Goal: Check status: Check status

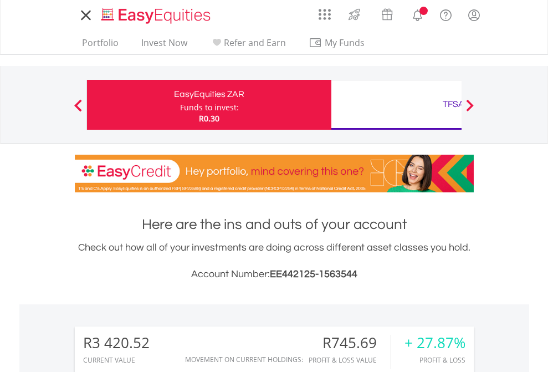
scroll to position [106, 174]
click at [180, 105] on div "Funds to invest:" at bounding box center [209, 107] width 59 height 11
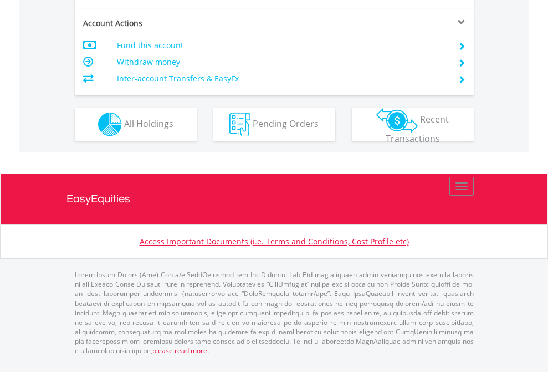
scroll to position [1062, 0]
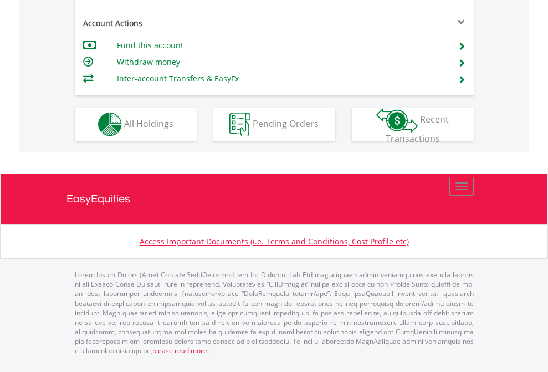
scroll to position [989, 0]
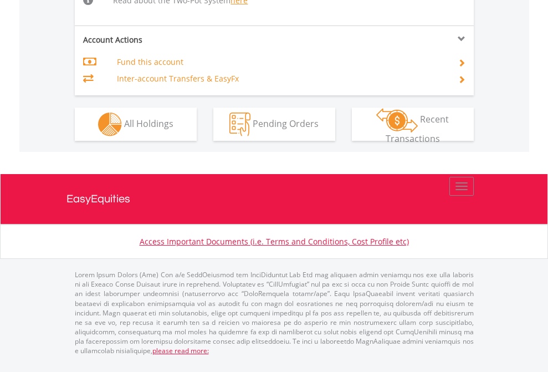
scroll to position [989, 0]
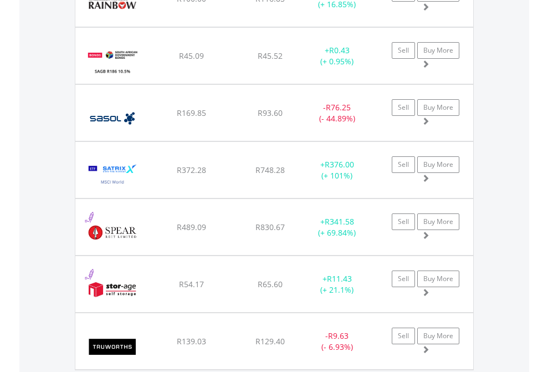
scroll to position [106, 174]
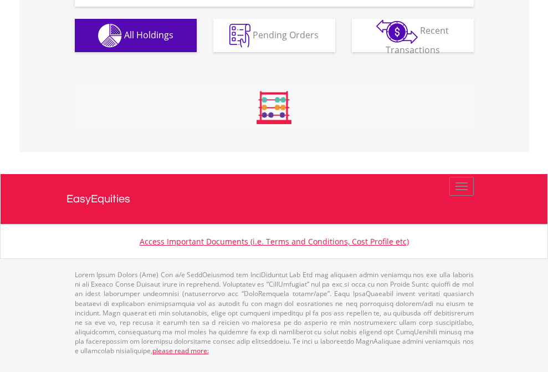
scroll to position [106, 174]
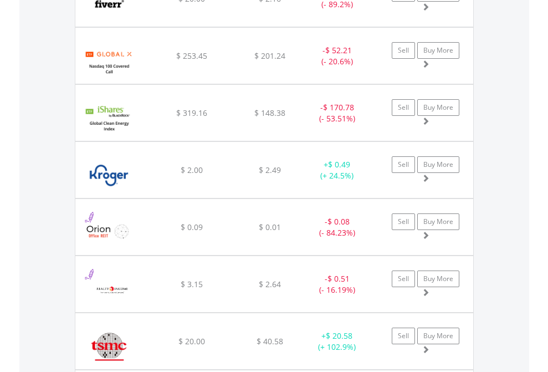
scroll to position [106, 174]
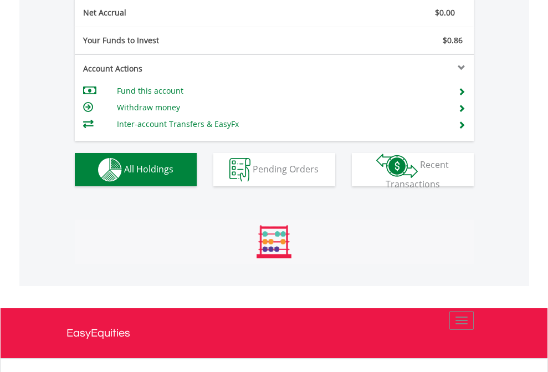
scroll to position [106, 174]
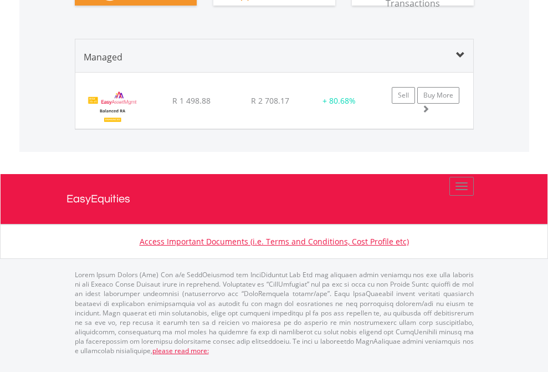
scroll to position [1301, 0]
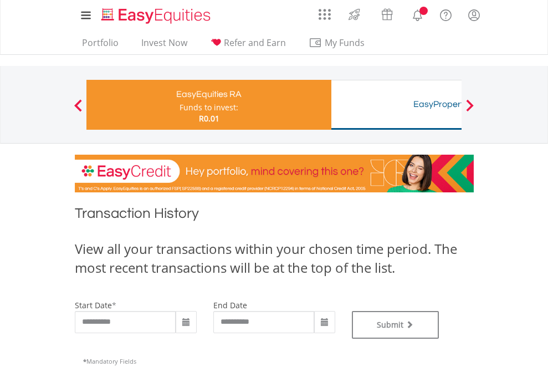
type input "**********"
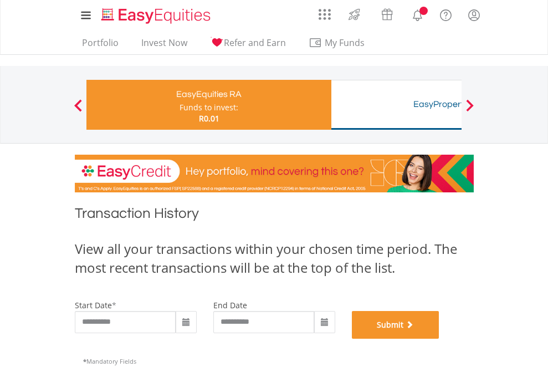
click at [439, 339] on button "Submit" at bounding box center [396, 325] width 88 height 28
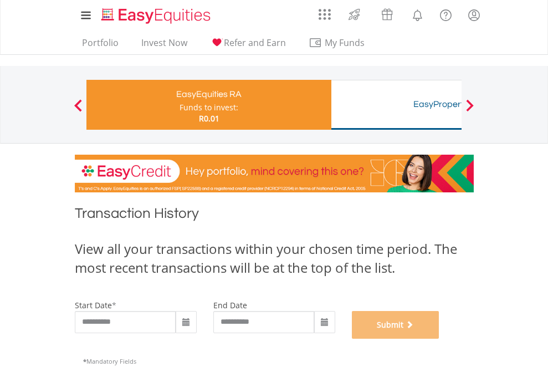
scroll to position [449, 0]
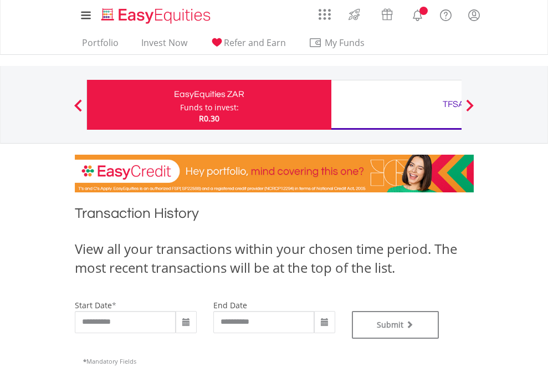
click at [396, 105] on div "TFSA" at bounding box center [453, 104] width 231 height 16
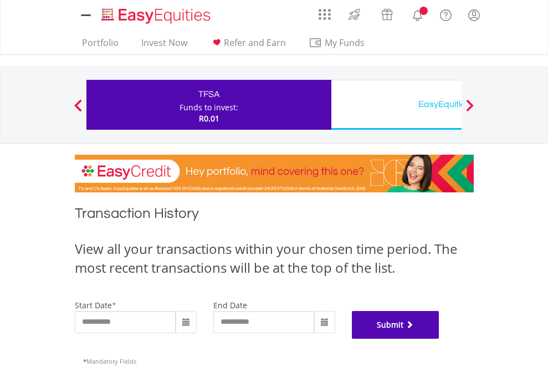
click at [439, 339] on button "Submit" at bounding box center [396, 325] width 88 height 28
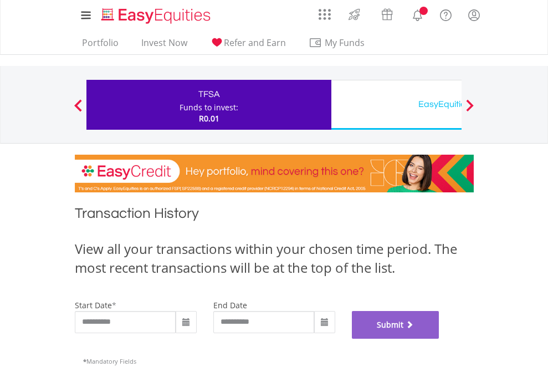
scroll to position [449, 0]
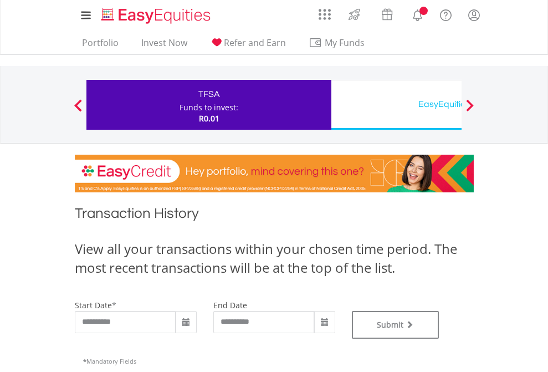
click at [396, 105] on div "EasyEquities USD" at bounding box center [453, 104] width 231 height 16
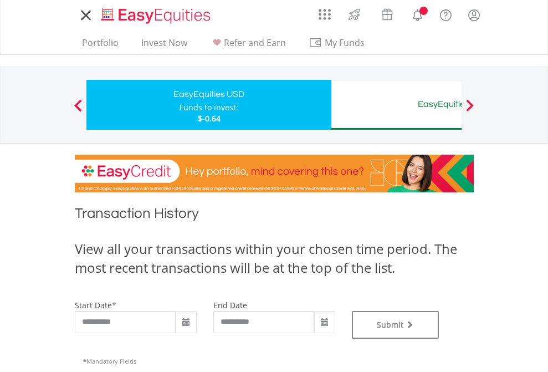
type input "**********"
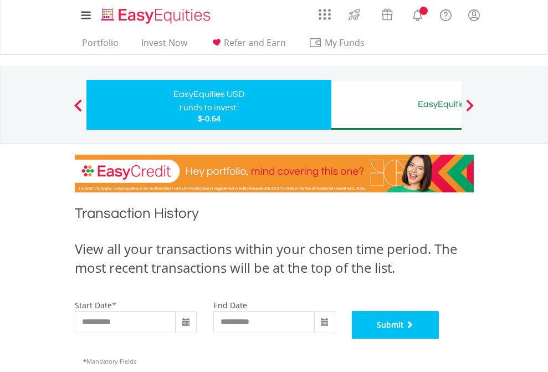
click at [439, 339] on button "Submit" at bounding box center [396, 325] width 88 height 28
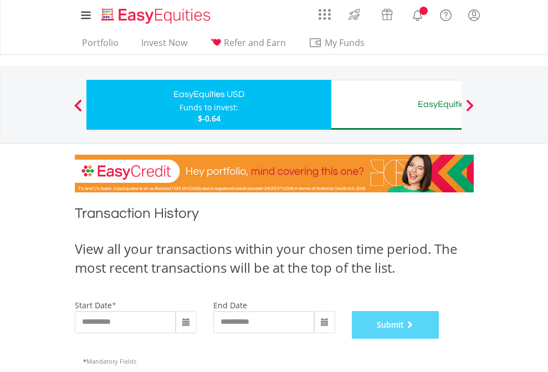
scroll to position [449, 0]
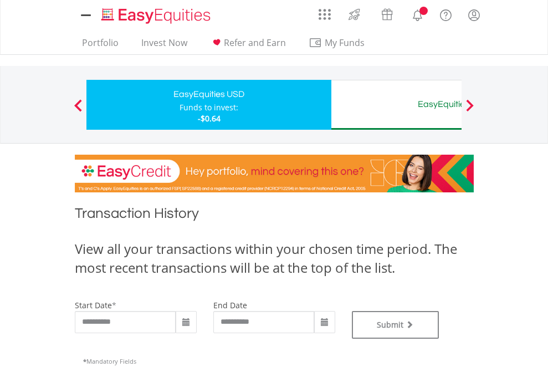
click at [396, 105] on div "EasyEquities AUD" at bounding box center [453, 104] width 231 height 16
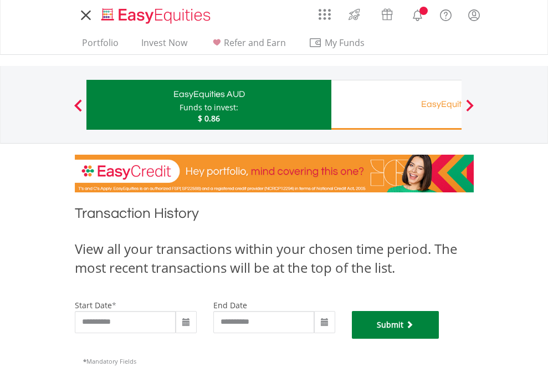
click at [439, 339] on button "Submit" at bounding box center [396, 325] width 88 height 28
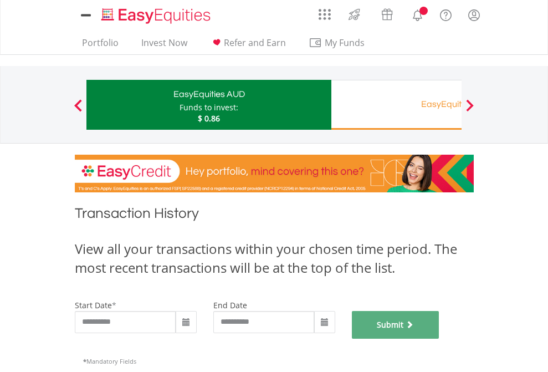
scroll to position [449, 0]
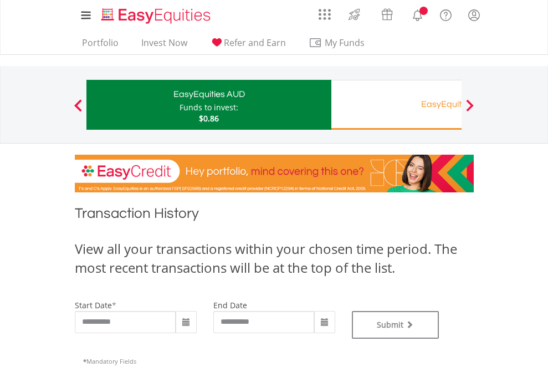
click at [396, 105] on div "EasyEquities RA" at bounding box center [453, 104] width 231 height 16
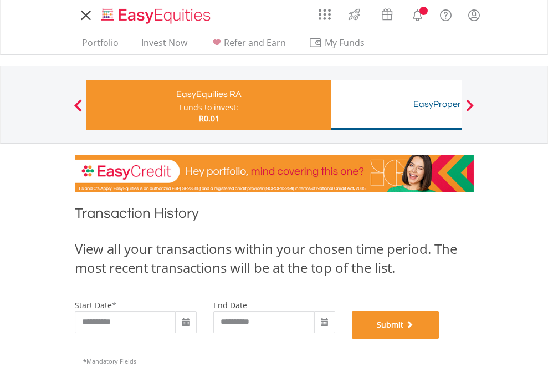
click at [439, 339] on button "Submit" at bounding box center [396, 325] width 88 height 28
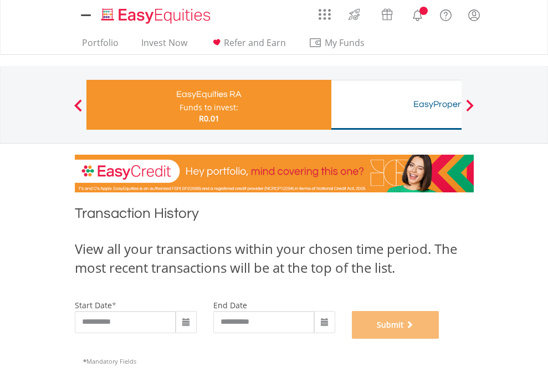
scroll to position [449, 0]
